Goal: Transaction & Acquisition: Subscribe to service/newsletter

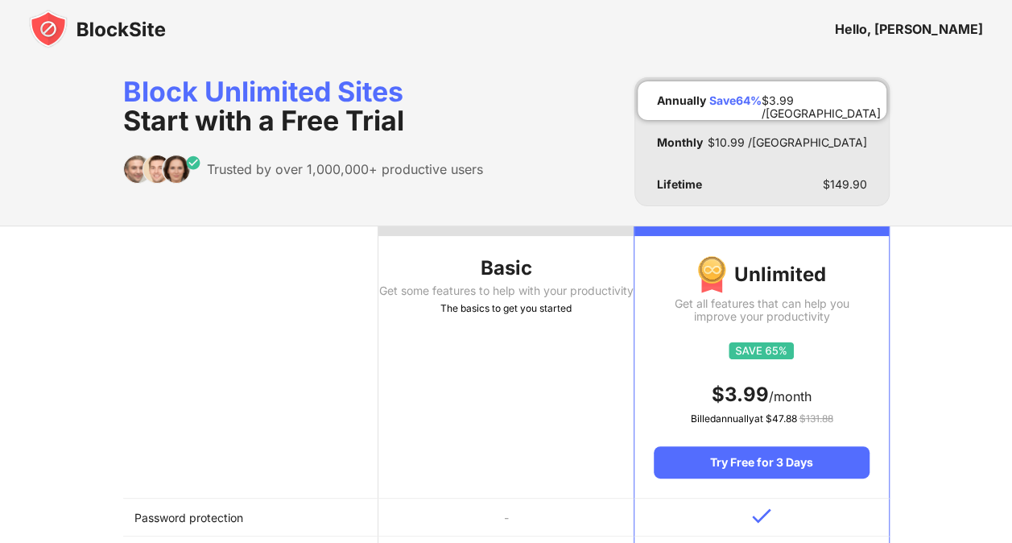
click at [528, 285] on div "Get some features to help with your productivity" at bounding box center [506, 290] width 255 height 13
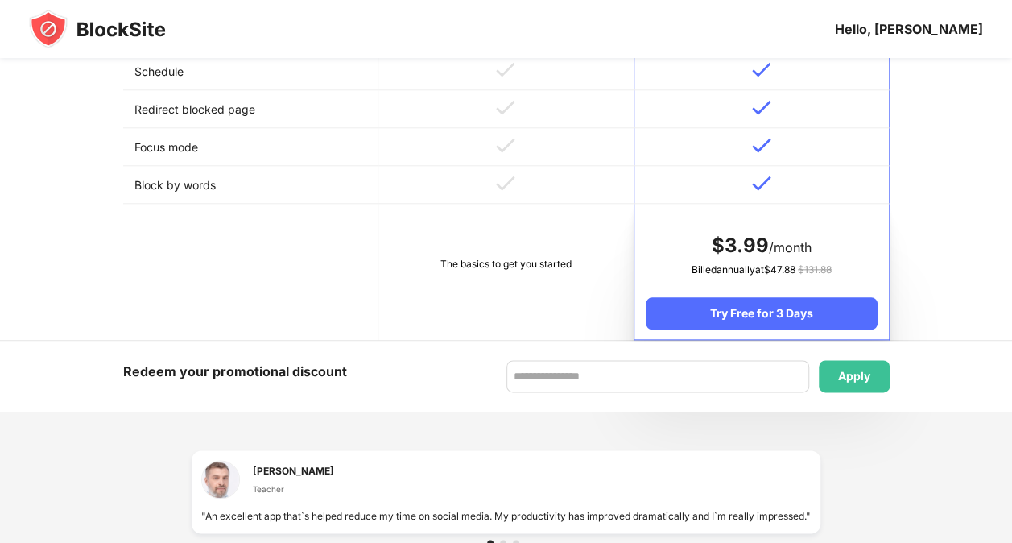
scroll to position [788, 0]
click at [532, 263] on div "The basics to get you started" at bounding box center [506, 263] width 233 height 16
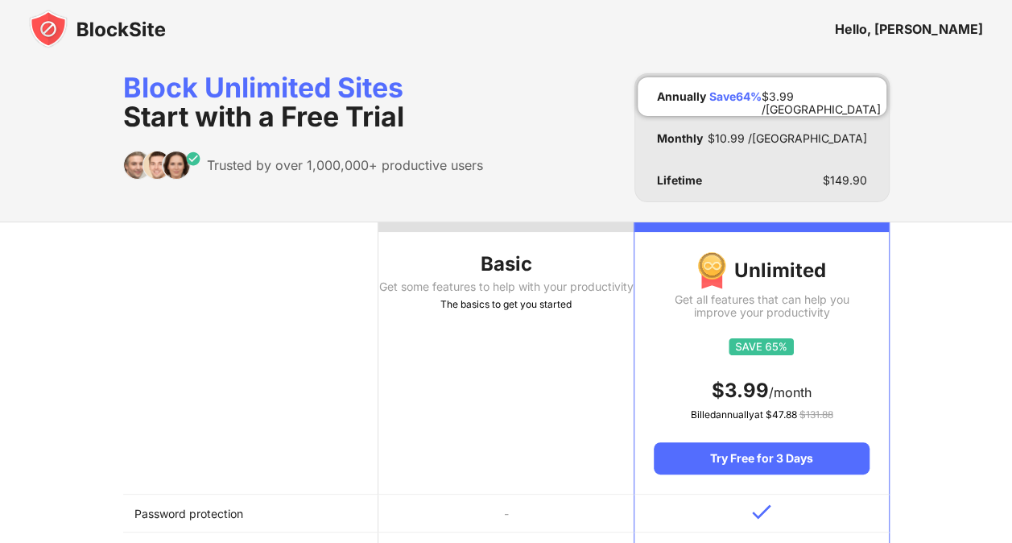
scroll to position [0, 0]
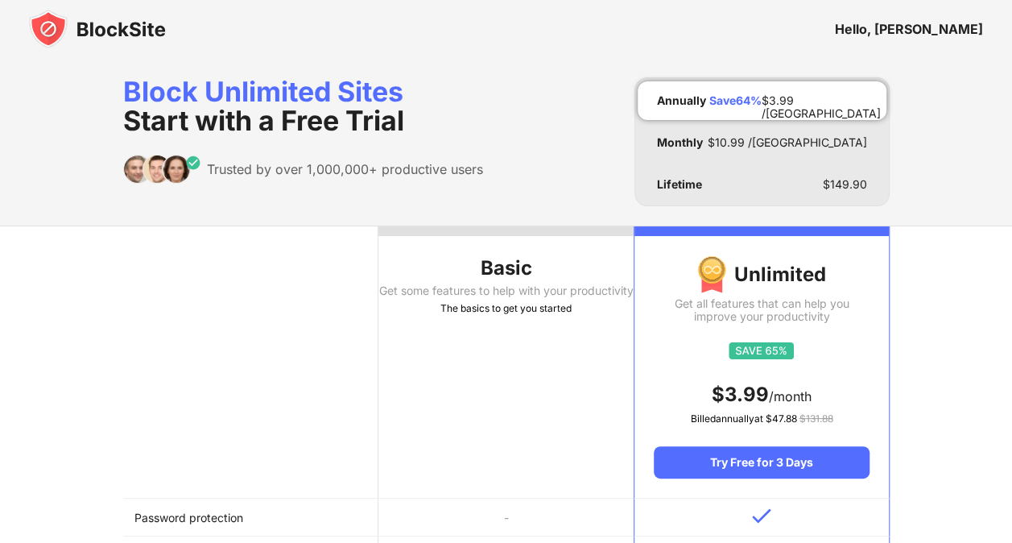
click at [942, 43] on div "Hello, fatima" at bounding box center [506, 29] width 1012 height 58
click at [345, 164] on div "Trusted by over 1,000,000+ productive users" at bounding box center [345, 169] width 276 height 16
click at [329, 122] on span "Start with a Free Trial" at bounding box center [263, 120] width 281 height 33
click at [70, 29] on img at bounding box center [97, 29] width 137 height 39
